Goal: Transaction & Acquisition: Subscribe to service/newsletter

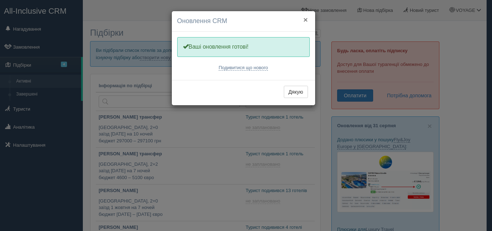
click at [304, 20] on button "×" at bounding box center [305, 20] width 4 height 8
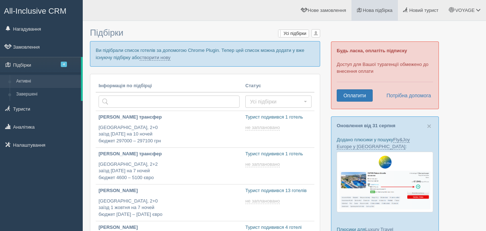
click at [355, 10] on link "Нова підбірка" at bounding box center [375, 10] width 46 height 21
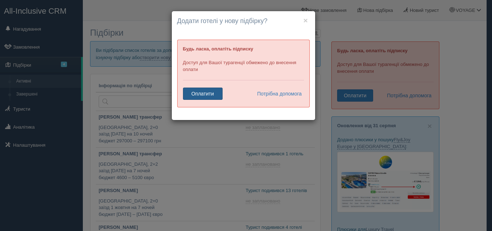
click at [194, 98] on link "Оплатити" at bounding box center [203, 93] width 40 height 12
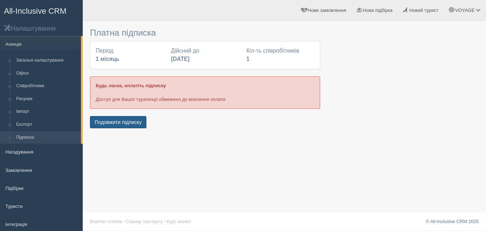
click at [120, 123] on button "Подовжити підписку" at bounding box center [118, 122] width 57 height 12
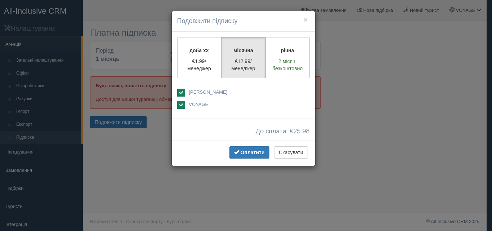
click at [183, 92] on ins at bounding box center [181, 93] width 8 height 8
checkbox input "false"
click at [238, 149] on span "button" at bounding box center [236, 151] width 5 height 5
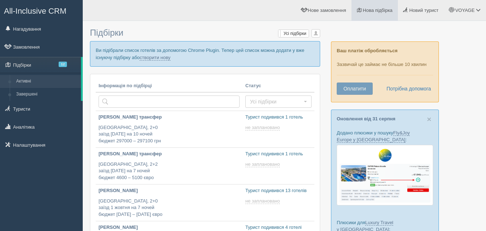
click at [367, 2] on link "Нова підбірка" at bounding box center [375, 10] width 46 height 21
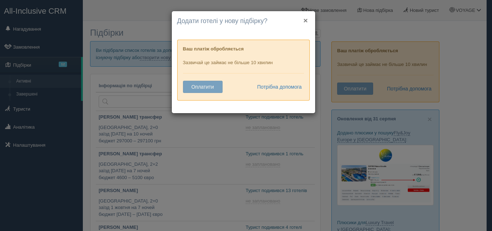
click at [304, 21] on button "×" at bounding box center [305, 21] width 4 height 8
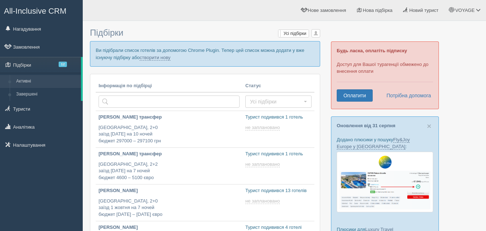
click at [368, 22] on div at bounding box center [284, 14] width 389 height 21
click at [369, 17] on link "Нова підбірка" at bounding box center [375, 10] width 46 height 21
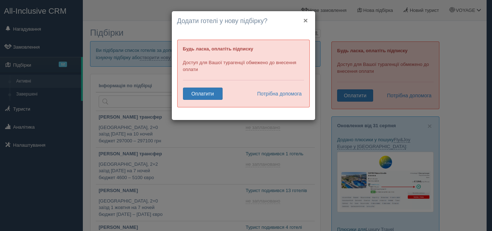
click at [305, 20] on button "×" at bounding box center [305, 21] width 4 height 8
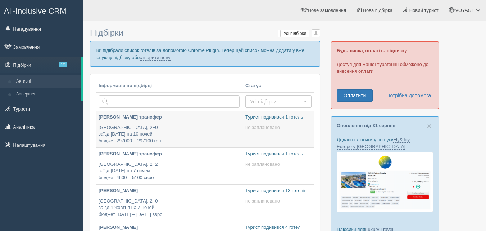
type input "2025-09-01 16:30"
type input "2025-09-01 15:45"
click at [350, 99] on link "Оплатити" at bounding box center [355, 95] width 36 height 12
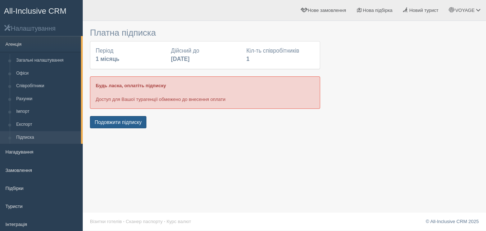
click at [127, 118] on button "Подовжити підписку" at bounding box center [118, 122] width 57 height 12
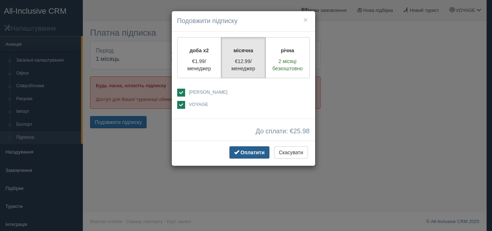
click at [246, 154] on span "Оплатити" at bounding box center [252, 152] width 24 height 6
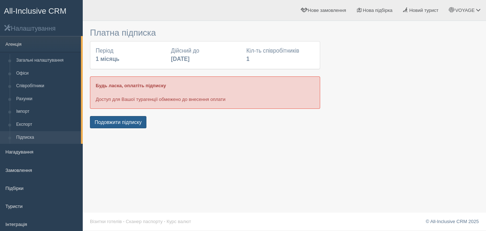
click at [142, 126] on button "Подовжити підписку" at bounding box center [118, 122] width 57 height 12
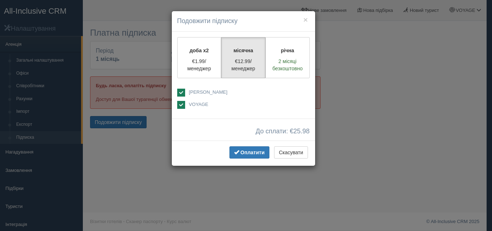
click at [195, 95] on span "[PERSON_NAME]" at bounding box center [242, 92] width 106 height 7
checkbox input "false"
click at [244, 155] on span "Оплатити" at bounding box center [252, 152] width 24 height 6
